Goal: Entertainment & Leisure: Consume media (video, audio)

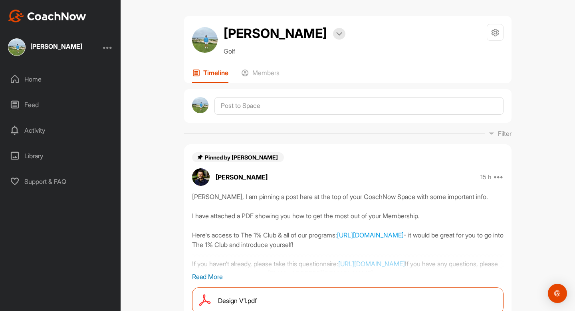
scroll to position [13, 0]
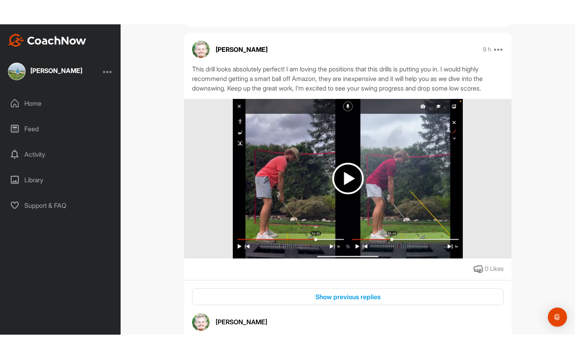
scroll to position [360, 0]
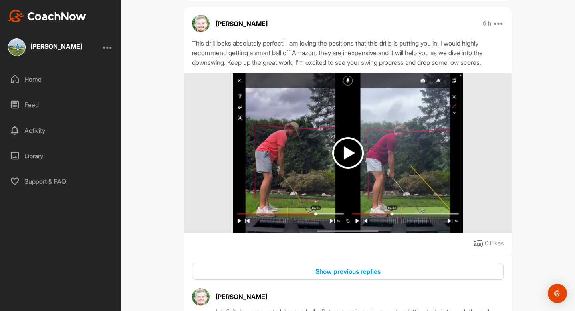
click at [345, 155] on img at bounding box center [348, 153] width 32 height 32
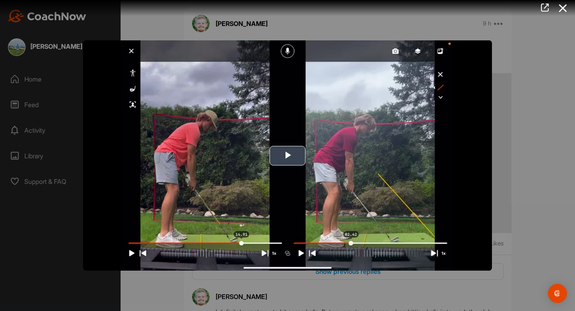
click at [294, 130] on img "Video Player" at bounding box center [287, 155] width 409 height 230
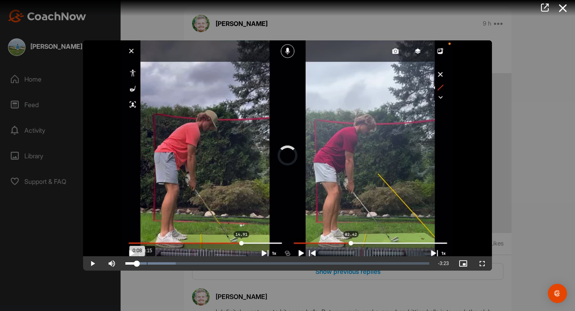
click at [147, 262] on div "0:15" at bounding box center [147, 263] width 0 height 2
click at [159, 263] on div "Loaded : 19.33% 0:23 0:16" at bounding box center [277, 263] width 304 height 2
click at [480, 263] on span "Video Player" at bounding box center [482, 263] width 19 height 0
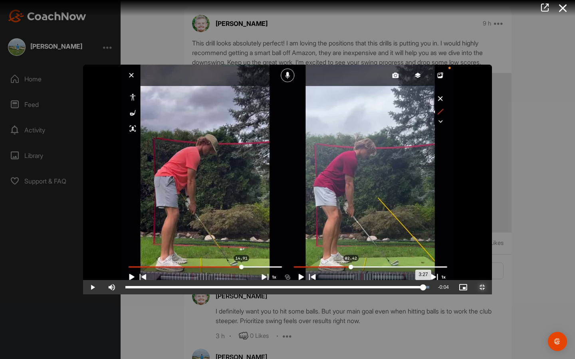
click at [423, 289] on div "3:27" at bounding box center [274, 287] width 298 height 2
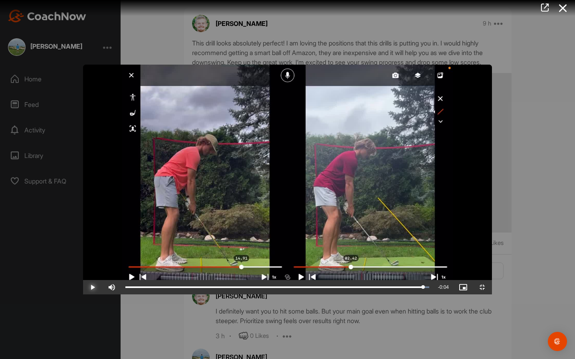
click at [83, 288] on span "Video Player" at bounding box center [92, 288] width 19 height 0
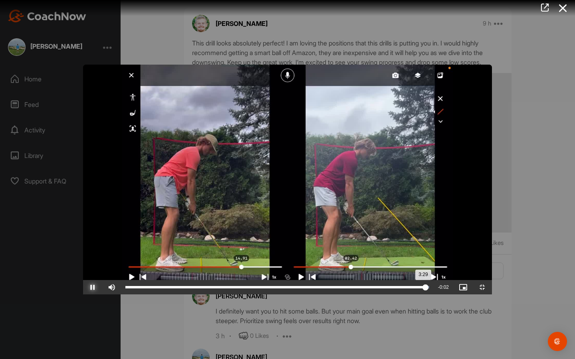
click at [426, 289] on div "3:29" at bounding box center [275, 287] width 300 height 2
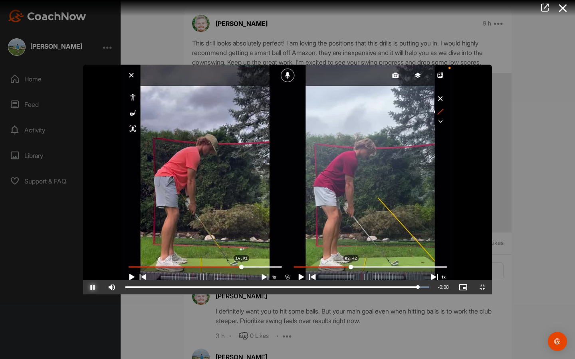
click at [83, 288] on span "Video Player" at bounding box center [92, 288] width 19 height 0
